Goal: Download file/media

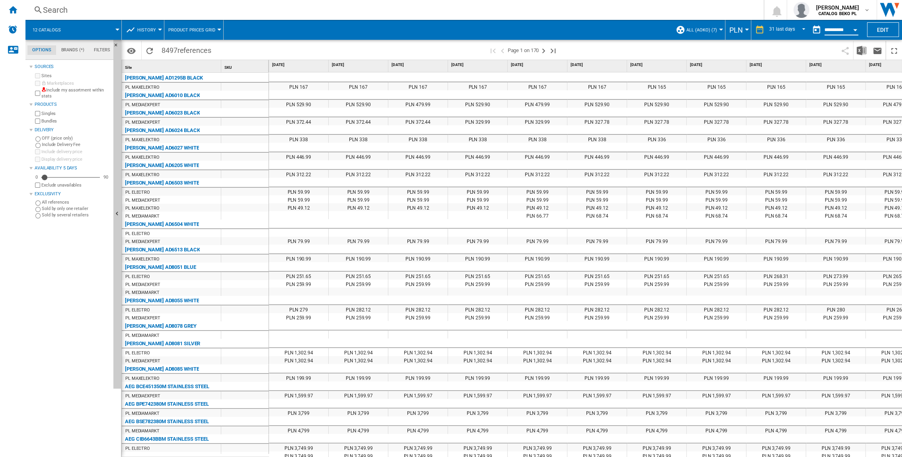
click at [844, 29] on input "**********" at bounding box center [841, 30] width 34 height 7
click at [798, 27] on span "REPORTS.WIZARD.STEPS.REPORT.STEPS.REPORT_OPTIONS.PERIOD: 31 last days" at bounding box center [801, 28] width 10 height 7
click at [786, 16] on md-option "1 day" at bounding box center [787, 15] width 54 height 12
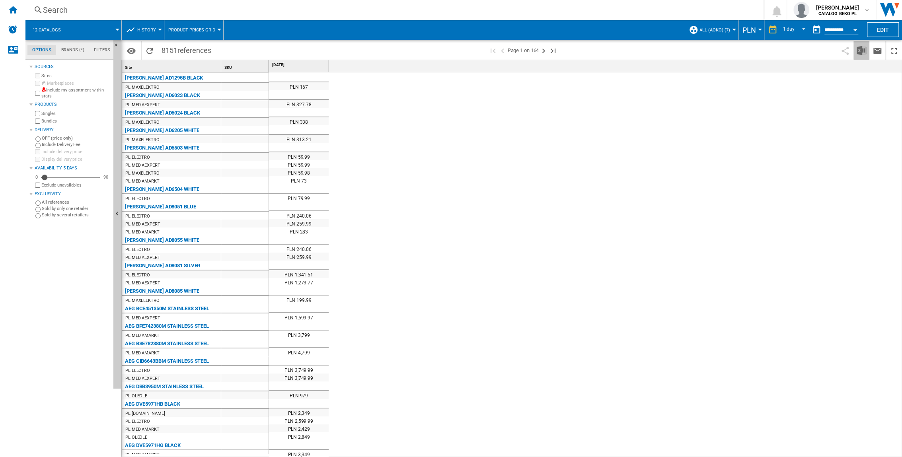
click at [859, 52] on img "Download in Excel" at bounding box center [861, 51] width 10 height 10
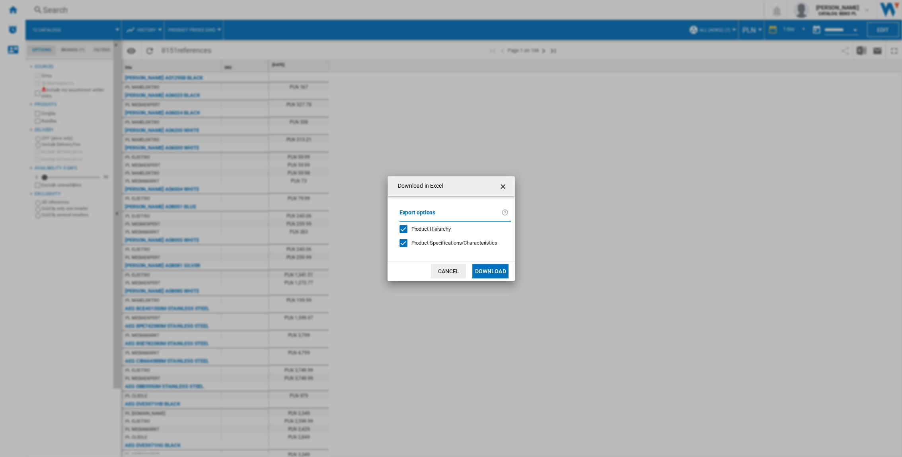
click at [491, 273] on button "Download" at bounding box center [490, 271] width 36 height 14
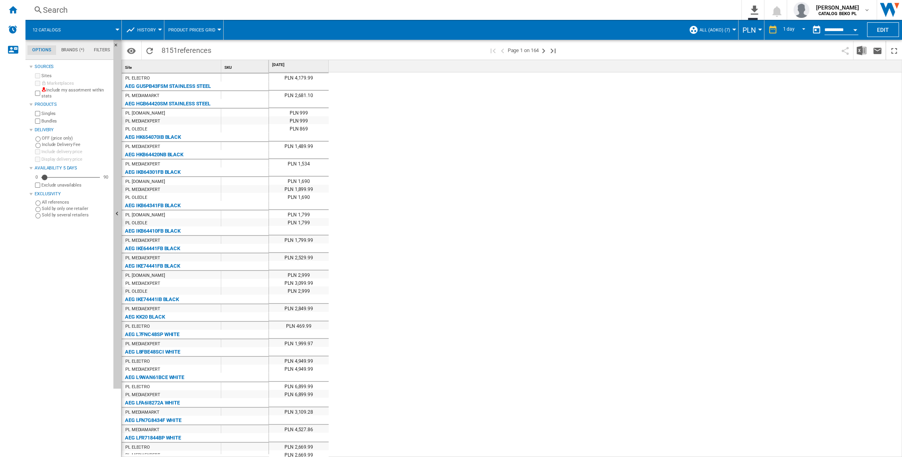
scroll to position [643, 0]
click at [797, 24] on md-select-value "1 day" at bounding box center [794, 30] width 27 height 12
drag, startPoint x: 801, startPoint y: 84, endPoint x: 772, endPoint y: 89, distance: 29.2
click at [801, 84] on div "31 last days" at bounding box center [792, 84] width 26 height 7
